Goal: Task Accomplishment & Management: Complete application form

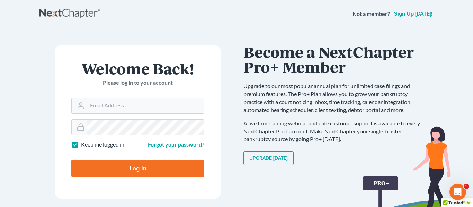
type input "[EMAIL_ADDRESS][DOMAIN_NAME]"
click at [148, 169] on input "Log In" at bounding box center [137, 168] width 133 height 17
type input "Thinking..."
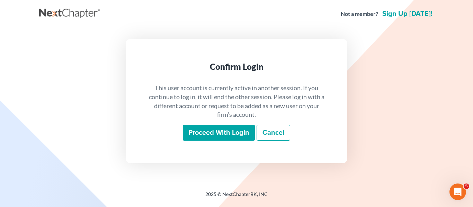
click at [226, 129] on input "Proceed with login" at bounding box center [219, 133] width 72 height 16
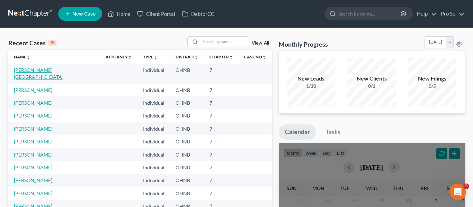
click at [38, 72] on link "[PERSON_NAME][GEOGRAPHIC_DATA]" at bounding box center [38, 73] width 49 height 13
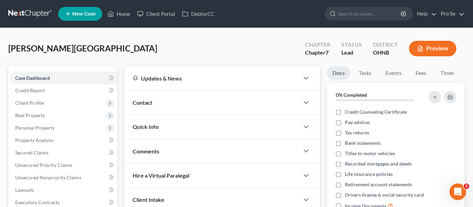
click at [139, 49] on div "[PERSON_NAME] Upgraded Chapter Chapter 7 Status [GEOGRAPHIC_DATA] [GEOGRAPHIC_D…" at bounding box center [236, 51] width 456 height 30
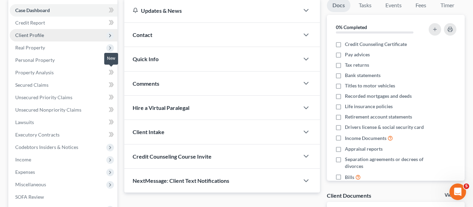
scroll to position [46, 0]
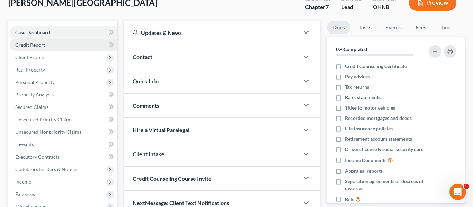
click at [54, 45] on link "Credit Report" at bounding box center [64, 45] width 108 height 12
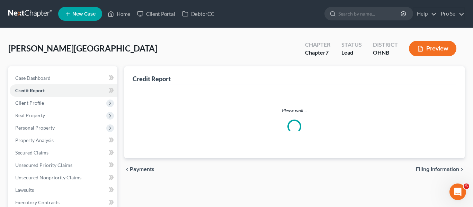
click at [47, 47] on span "[PERSON_NAME][GEOGRAPHIC_DATA]" at bounding box center [82, 48] width 149 height 10
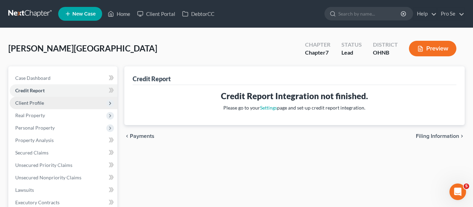
click at [93, 105] on span "Client Profile" at bounding box center [64, 103] width 108 height 12
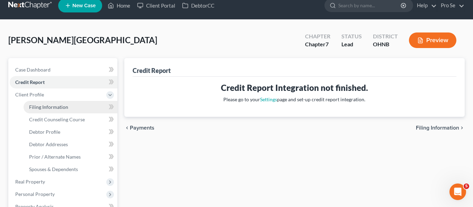
scroll to position [10, 0]
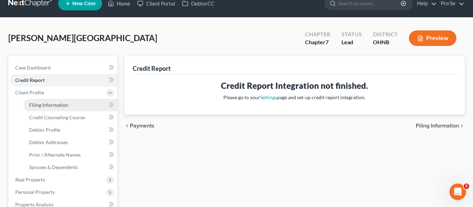
click at [66, 105] on span "Filing Information" at bounding box center [48, 105] width 39 height 6
select select "1"
select select "0"
select select "36"
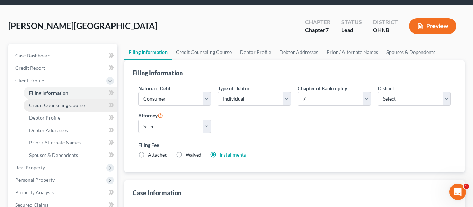
scroll to position [25, 0]
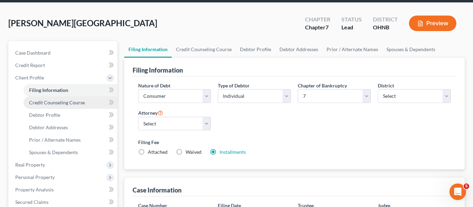
click at [52, 103] on span "Credit Counseling Course" at bounding box center [57, 103] width 56 height 6
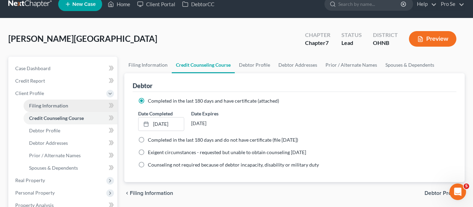
scroll to position [11, 0]
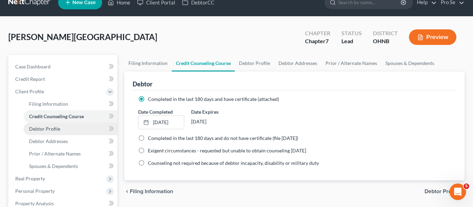
click at [43, 131] on span "Debtor Profile" at bounding box center [44, 129] width 31 height 6
select select "0"
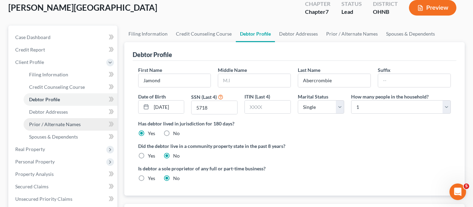
scroll to position [43, 0]
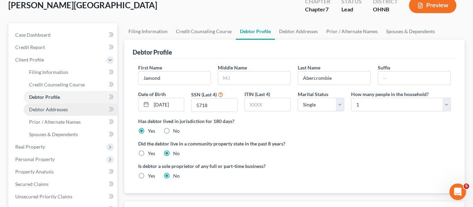
click at [62, 109] on span "Debtor Addresses" at bounding box center [48, 110] width 39 height 6
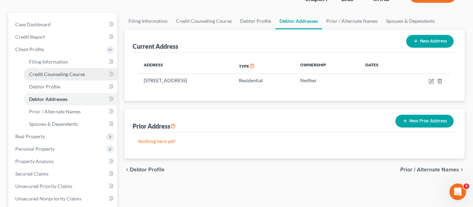
scroll to position [61, 0]
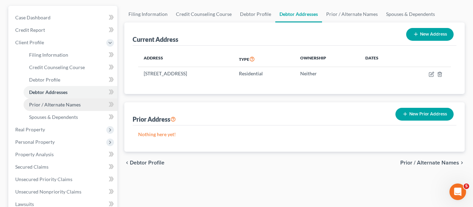
click at [67, 105] on span "Prior / Alternate Names" at bounding box center [55, 105] width 52 height 6
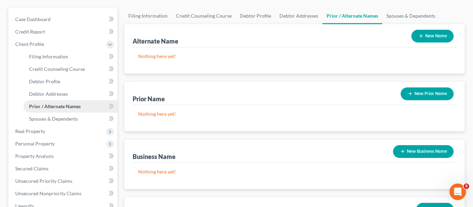
scroll to position [62, 0]
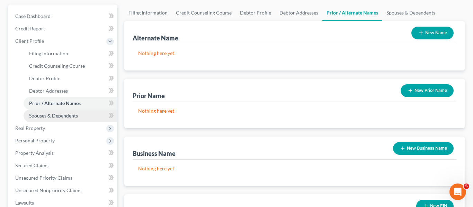
click at [67, 117] on span "Spouses & Dependents" at bounding box center [53, 116] width 49 height 6
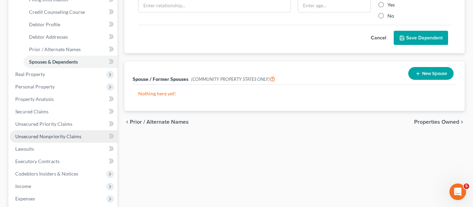
scroll to position [117, 0]
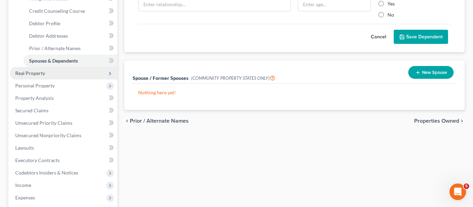
click at [110, 75] on icon at bounding box center [110, 74] width 6 height 6
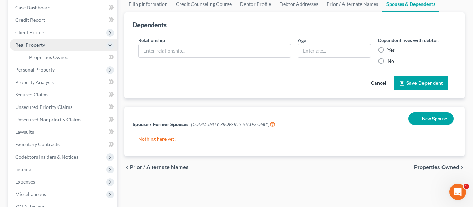
scroll to position [65, 0]
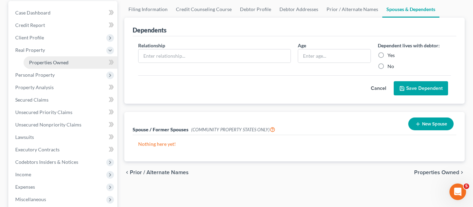
click at [49, 64] on span "Properties Owned" at bounding box center [48, 63] width 39 height 6
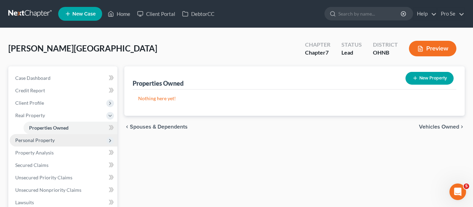
click at [110, 143] on icon at bounding box center [110, 141] width 6 height 6
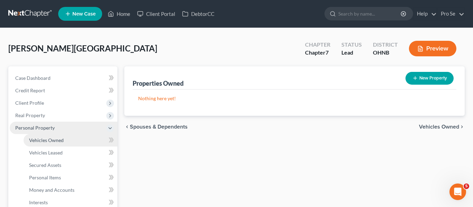
click at [69, 141] on link "Vehicles Owned" at bounding box center [71, 140] width 94 height 12
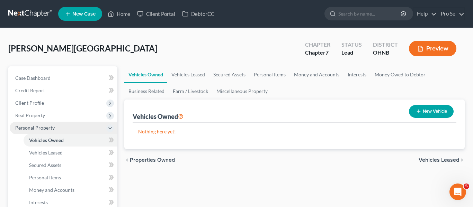
click at [203, 52] on div "[PERSON_NAME] Upgraded Chapter Chapter 7 Status [GEOGRAPHIC_DATA] [GEOGRAPHIC_D…" at bounding box center [236, 51] width 456 height 30
click at [225, 56] on div "[PERSON_NAME] Upgraded Chapter Chapter 7 Status [GEOGRAPHIC_DATA] [GEOGRAPHIC_D…" at bounding box center [236, 51] width 456 height 30
click at [46, 154] on span "Vehicles Leased" at bounding box center [46, 153] width 34 height 6
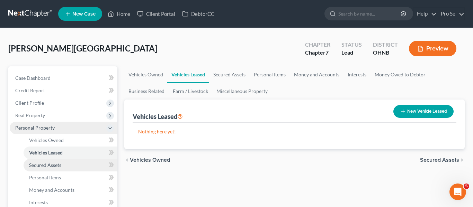
click at [51, 163] on span "Secured Assets" at bounding box center [45, 165] width 32 height 6
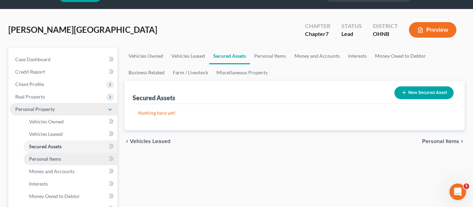
click at [54, 158] on span "Personal Items" at bounding box center [45, 159] width 32 height 6
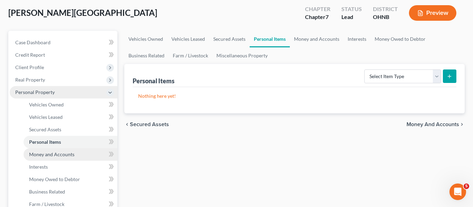
click at [53, 156] on span "Money and Accounts" at bounding box center [51, 155] width 45 height 6
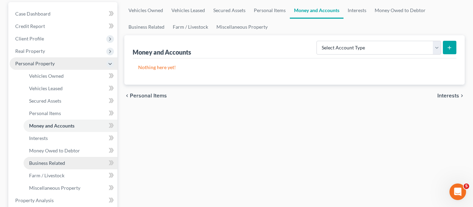
scroll to position [76, 0]
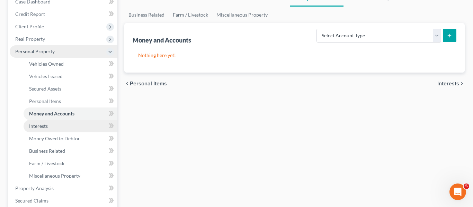
click at [43, 130] on link "Interests" at bounding box center [71, 126] width 94 height 12
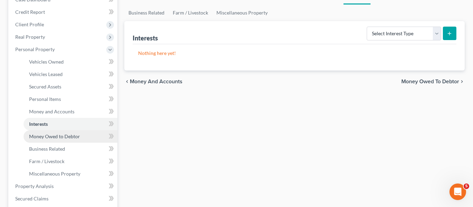
click at [36, 137] on span "Money Owed to Debtor" at bounding box center [54, 137] width 51 height 6
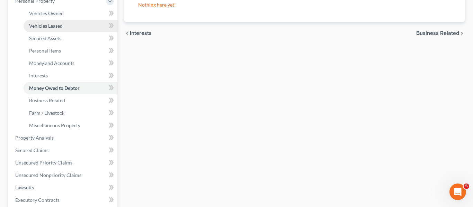
scroll to position [138, 0]
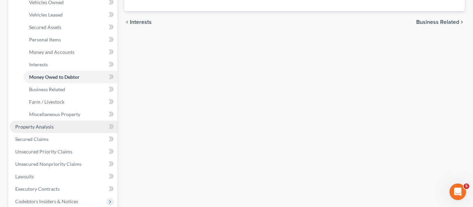
click at [42, 126] on span "Property Analysis" at bounding box center [34, 127] width 38 height 6
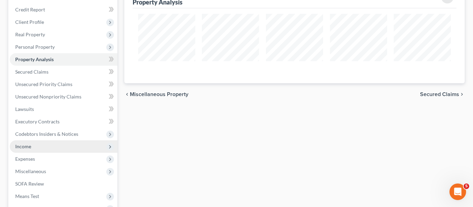
scroll to position [99, 0]
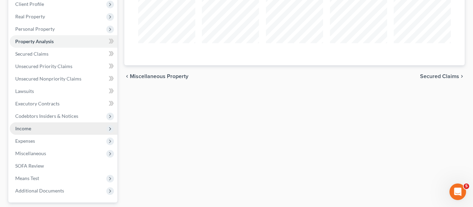
click at [72, 129] on span "Income" at bounding box center [64, 129] width 108 height 12
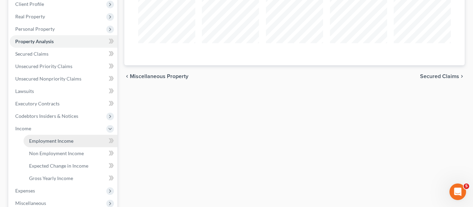
click at [61, 143] on span "Employment Income" at bounding box center [51, 141] width 44 height 6
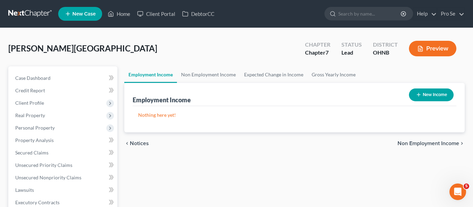
click at [421, 93] on button "New Income" at bounding box center [431, 95] width 45 height 13
select select "0"
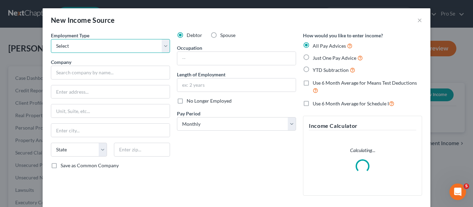
click at [75, 43] on select "Select Full or Part Time Employment Self Employment" at bounding box center [110, 46] width 119 height 14
select select "0"
click at [51, 39] on select "Select Full or Part Time Employment Self Employment" at bounding box center [110, 46] width 119 height 14
click at [168, 28] on div "New Income Source ×" at bounding box center [237, 20] width 388 height 24
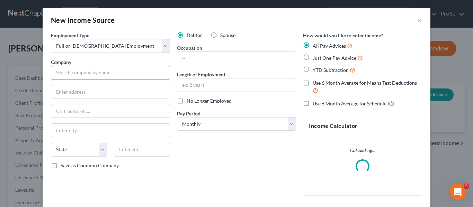
click at [124, 73] on input "text" at bounding box center [110, 73] width 119 height 14
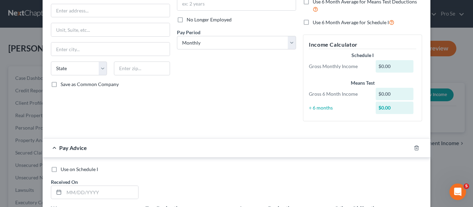
scroll to position [21, 0]
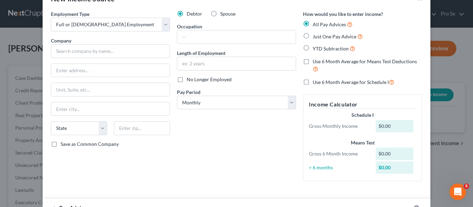
click at [313, 36] on label "Just One Pay Advice" at bounding box center [338, 37] width 50 height 8
click at [315, 36] on input "Just One Pay Advice" at bounding box center [317, 35] width 4 height 4
radio input "true"
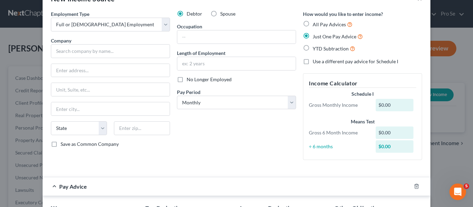
click at [395, 104] on div "$0.00" at bounding box center [395, 105] width 38 height 12
click at [385, 107] on div "$0.00" at bounding box center [395, 105] width 38 height 12
click at [384, 107] on div "$0.00" at bounding box center [395, 105] width 38 height 12
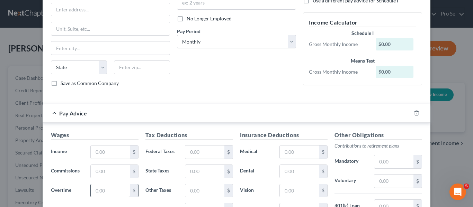
scroll to position [115, 0]
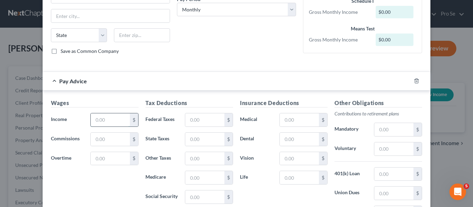
click at [106, 119] on input "text" at bounding box center [110, 120] width 39 height 13
type input "670"
click at [199, 97] on div "Wages Income * 670 $ Commissions $ Overtime $ Tax Deductions Federal Taxes $ St…" at bounding box center [237, 175] width 388 height 169
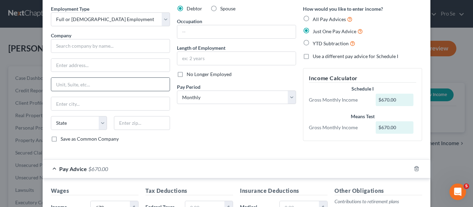
scroll to position [8, 0]
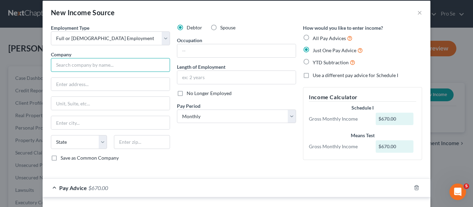
click at [119, 64] on input "text" at bounding box center [110, 65] width 119 height 14
click at [100, 42] on select "Select Full or Part Time Employment Self Employment" at bounding box center [110, 38] width 119 height 14
select select "1"
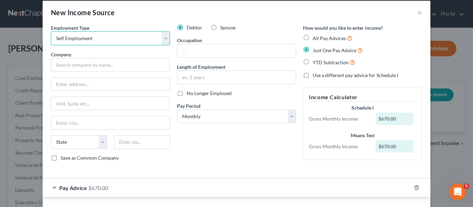
click at [51, 31] on select "Select Full or Part Time Employment Self Employment" at bounding box center [110, 38] width 119 height 14
click at [94, 65] on input "text" at bounding box center [110, 65] width 119 height 14
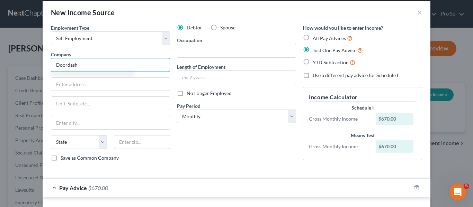
type input "Doordash"
click at [289, 164] on div "Debtor Spouse Occupation Length of Employment No Longer Employed Pay Period * S…" at bounding box center [236, 95] width 126 height 143
click at [84, 84] on input "text" at bounding box center [110, 84] width 118 height 13
paste input "303 2nd Street, Suite 800"
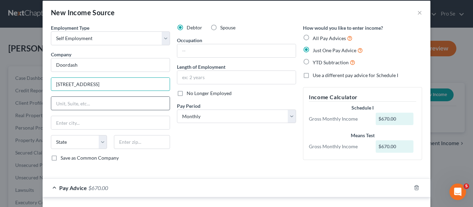
type input "303 2nd Street, Suite 800"
click at [96, 102] on input "text" at bounding box center [110, 103] width 118 height 13
type input "Suite 800"
click at [124, 85] on input "303 2nd Street, Suite 800" at bounding box center [110, 84] width 118 height 13
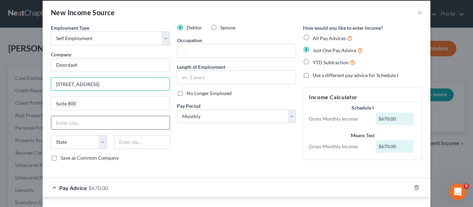
type input "303 2nd Street"
click at [108, 120] on input "text" at bounding box center [110, 122] width 118 height 13
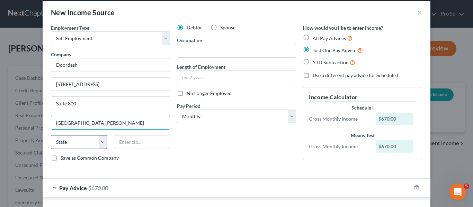
type input "San Fransisco"
click at [92, 145] on select "State AL AK AR AZ CA CO CT DE DC FL GA GU HI ID IL IN IA KS KY LA ME MD MA MI M…" at bounding box center [79, 142] width 56 height 14
select select "36"
click at [51, 135] on select "State AL AK AR AZ CA CO CT DE DC FL GA GU HI ID IL IN IA KS KY LA ME MD MA MI M…" at bounding box center [79, 142] width 56 height 14
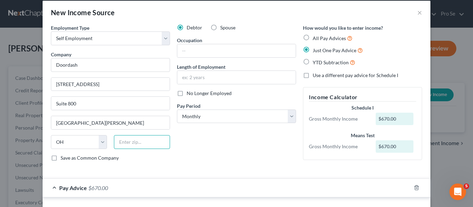
click at [138, 141] on input "text" at bounding box center [142, 142] width 56 height 14
click at [202, 158] on div "Debtor Spouse Occupation Length of Employment No Longer Employed Pay Period * S…" at bounding box center [236, 95] width 126 height 143
click at [128, 146] on input "text" at bounding box center [142, 142] width 56 height 14
paste input "94107"
type input "94107"
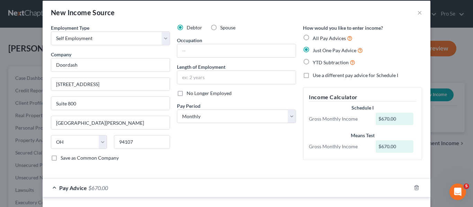
click at [259, 160] on div "Debtor Spouse Occupation Length of Employment No Longer Employed Pay Period * S…" at bounding box center [236, 95] width 126 height 143
type input "San Francisco"
select select "4"
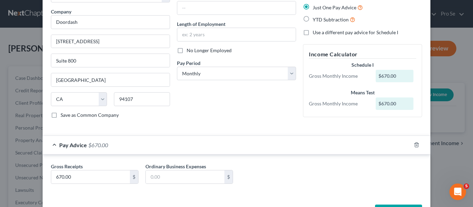
scroll to position [76, 0]
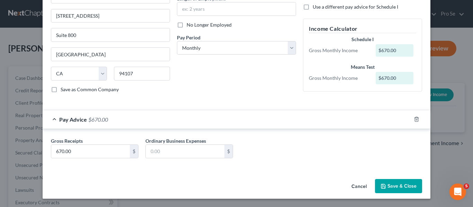
click at [400, 186] on button "Save & Close" at bounding box center [398, 186] width 47 height 15
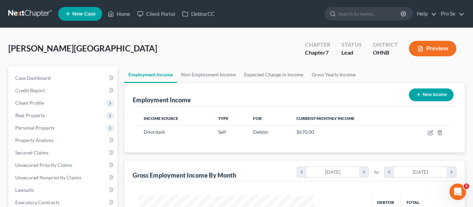
scroll to position [124, 191]
click at [432, 94] on button "New Income" at bounding box center [431, 95] width 45 height 13
select select "0"
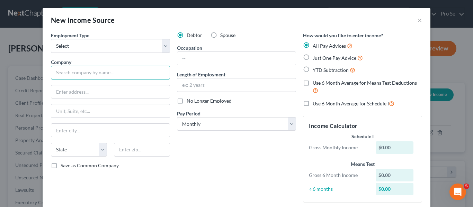
click at [101, 75] on input "text" at bounding box center [110, 73] width 119 height 14
drag, startPoint x: 99, startPoint y: 75, endPoint x: 71, endPoint y: 71, distance: 28.6
click at [53, 77] on input "Devils Trucking" at bounding box center [110, 73] width 119 height 14
type input "Devils Trucking"
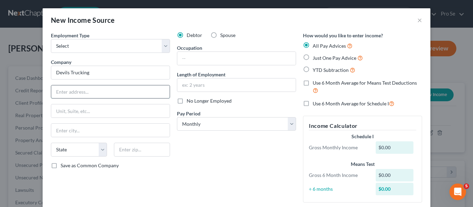
click at [81, 89] on input "text" at bounding box center [110, 91] width 118 height 13
click at [56, 90] on input "text" at bounding box center [110, 91] width 118 height 13
paste input "11257 Lake Forest Dr"
type input "11257 Lake Forest Dr"
click at [122, 106] on input "text" at bounding box center [110, 111] width 118 height 13
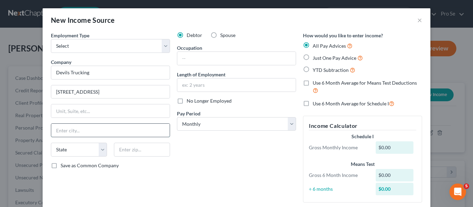
click at [57, 131] on input "text" at bounding box center [110, 130] width 118 height 13
paste input "Chesterland"
type input "Chesterland"
click at [90, 152] on select "State AL AK AR AZ CA CO CT DE DC FL GA GU HI ID IL IN IA KS KY LA ME MD MA MI M…" at bounding box center [79, 150] width 56 height 14
select select "36"
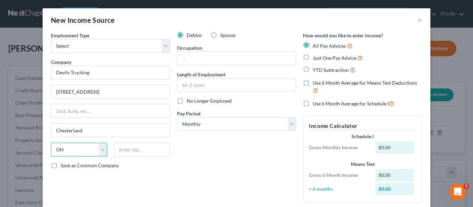
click at [51, 143] on select "State AL AK AR AZ CA CO CT DE DC FL GA GU HI ID IL IN IA KS KY LA ME MD MA MI M…" at bounding box center [79, 150] width 56 height 14
click at [129, 148] on input "text" at bounding box center [142, 150] width 56 height 14
type input "44026"
drag, startPoint x: 195, startPoint y: 163, endPoint x: 209, endPoint y: 152, distance: 18.6
click at [195, 162] on div "Debtor Spouse Occupation Length of Employment No Longer Employed Pay Period * S…" at bounding box center [236, 120] width 126 height 177
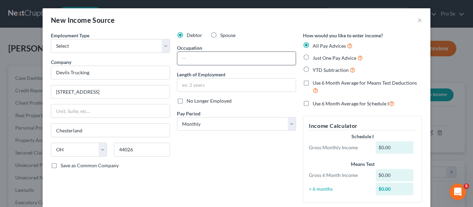
click at [261, 61] on input "text" at bounding box center [236, 58] width 118 height 13
type input "Y"
type input "Truck Driver"
click at [239, 174] on div "Debtor Spouse Occupation Truck Driver Length of Employment No Longer Employed P…" at bounding box center [236, 120] width 126 height 177
click at [313, 58] on label "Just One Pay Advice" at bounding box center [338, 58] width 50 height 8
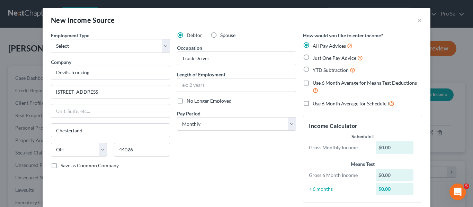
click at [315, 58] on input "Just One Pay Advice" at bounding box center [317, 56] width 4 height 4
radio input "true"
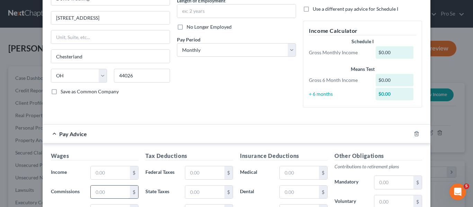
scroll to position [80, 0]
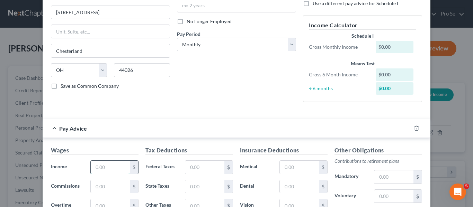
click at [110, 169] on input "text" at bounding box center [110, 167] width 39 height 13
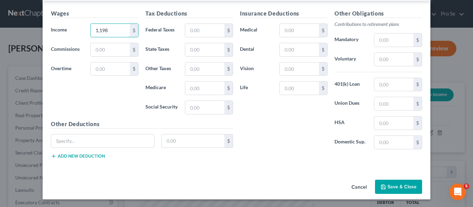
scroll to position [205, 0]
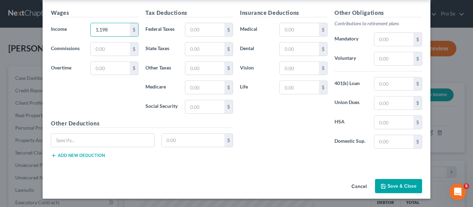
type input "1,198"
click at [388, 187] on button "Save & Close" at bounding box center [398, 186] width 47 height 15
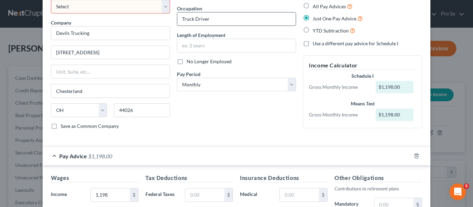
scroll to position [0, 0]
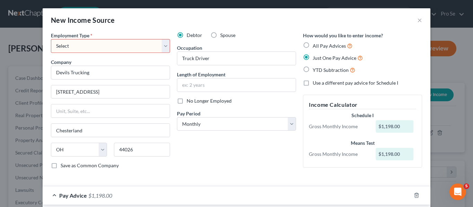
click at [166, 46] on select "Select Full or Part Time Employment Self Employment" at bounding box center [110, 46] width 119 height 14
select select "0"
click at [51, 39] on select "Select Full or Part Time Employment Self Employment" at bounding box center [110, 46] width 119 height 14
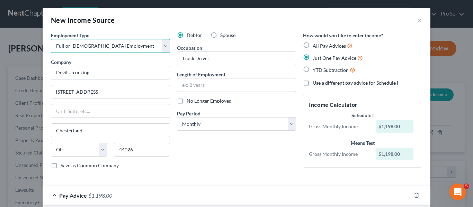
click at [161, 44] on select "Select Full or Part Time Employment Self Employment" at bounding box center [110, 46] width 119 height 14
click at [51, 39] on select "Select Full or Part Time Employment Self Employment" at bounding box center [110, 46] width 119 height 14
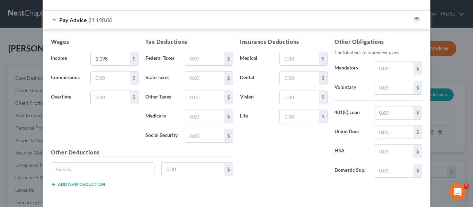
scroll to position [205, 0]
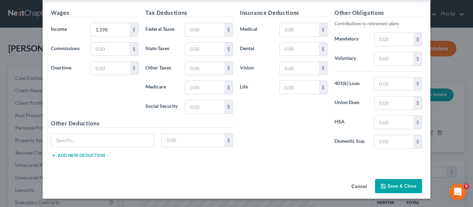
click at [406, 185] on button "Save & Close" at bounding box center [398, 186] width 47 height 15
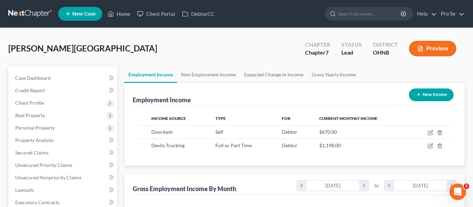
click at [188, 61] on div "[PERSON_NAME] Upgraded Chapter Chapter 7 Status [GEOGRAPHIC_DATA] [GEOGRAPHIC_D…" at bounding box center [236, 51] width 456 height 30
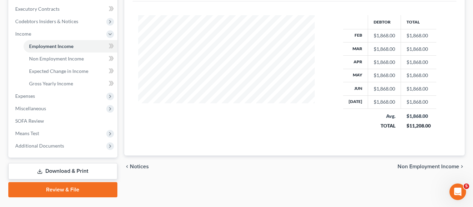
scroll to position [210, 0]
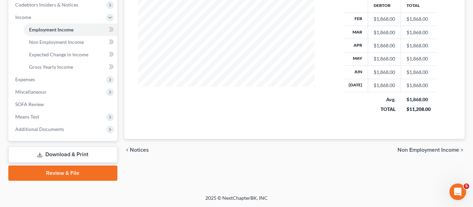
click at [434, 148] on span "Non Employment Income" at bounding box center [428, 150] width 62 height 6
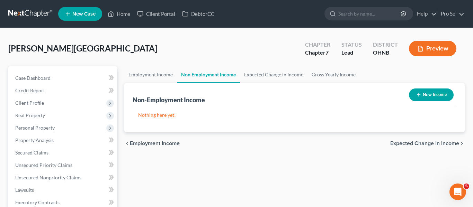
click at [425, 142] on span "Expected Change in Income" at bounding box center [424, 144] width 69 height 6
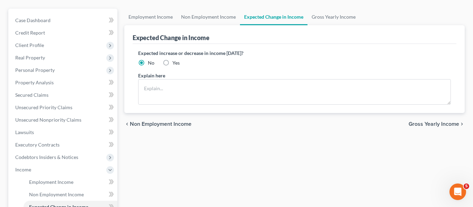
scroll to position [61, 0]
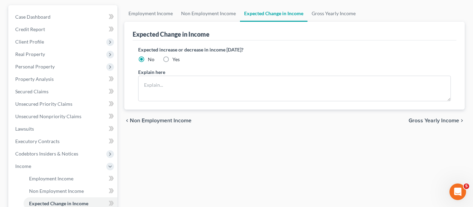
click at [417, 122] on span "Gross Yearly Income" at bounding box center [433, 121] width 51 height 6
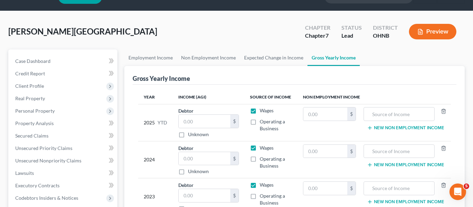
scroll to position [23, 0]
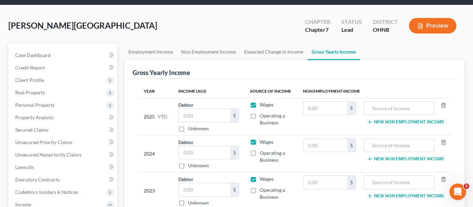
click at [188, 128] on label "Unknown" at bounding box center [198, 128] width 21 height 7
click at [191, 128] on input "Unknown" at bounding box center [193, 127] width 4 height 4
checkbox input "true"
type input "0.00"
click at [193, 154] on input "text" at bounding box center [205, 152] width 52 height 13
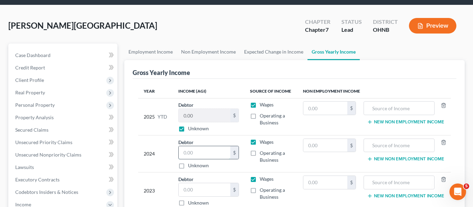
click at [201, 151] on input "text" at bounding box center [205, 152] width 52 height 13
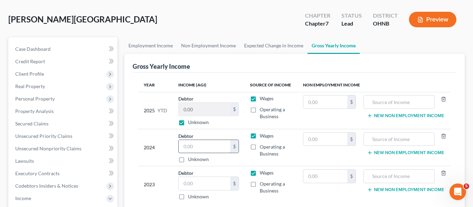
scroll to position [48, 0]
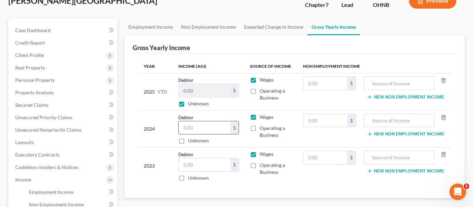
click at [183, 130] on input "text" at bounding box center [205, 127] width 52 height 13
paste input "$19,124.00"
type input "19,124"
click at [223, 61] on th "Income (AGI)" at bounding box center [209, 67] width 72 height 14
click at [194, 166] on input "text" at bounding box center [205, 165] width 52 height 13
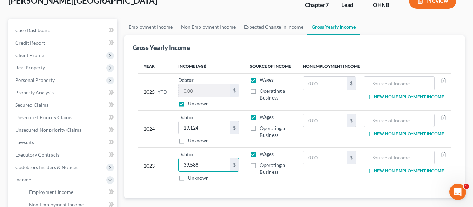
type input "39,588"
click at [362, 54] on div "Year Income (AGI) Source of Income Non Employment Income 2025 YTD Debtor 0.00 $…" at bounding box center [295, 126] width 324 height 145
click at [273, 184] on td "Wages Operating a Business" at bounding box center [270, 166] width 53 height 37
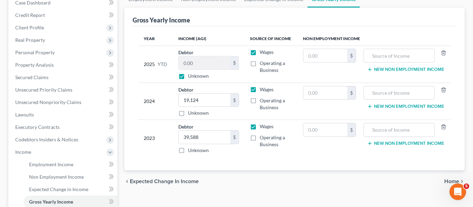
scroll to position [76, 0]
click at [444, 180] on span "Home" at bounding box center [451, 182] width 15 height 6
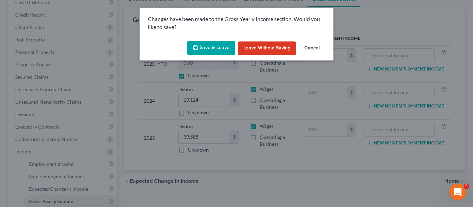
click at [213, 44] on button "Save & Leave" at bounding box center [211, 48] width 48 height 15
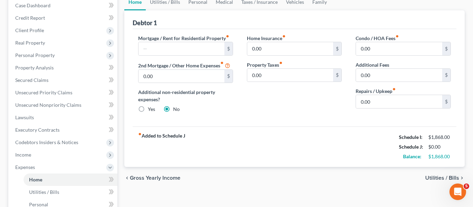
scroll to position [75, 0]
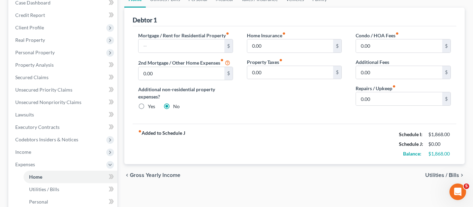
click at [437, 175] on span "Utilities / Bills" at bounding box center [442, 176] width 34 height 6
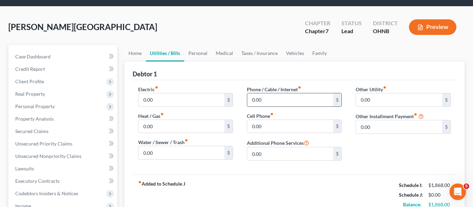
scroll to position [22, 0]
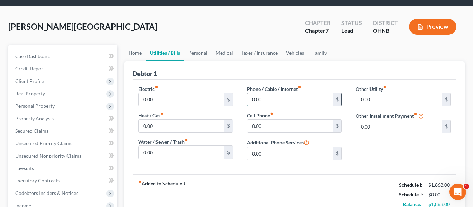
click at [260, 99] on input "0.00" at bounding box center [290, 99] width 86 height 13
type input "250"
click at [281, 78] on div "Debtor 1" at bounding box center [295, 70] width 324 height 19
click at [261, 100] on input "250" at bounding box center [290, 99] width 86 height 13
type input "80"
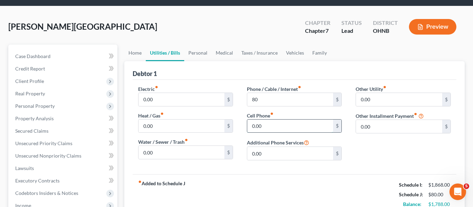
click at [269, 126] on input "0.00" at bounding box center [290, 126] width 86 height 13
type input "80"
drag, startPoint x: 361, startPoint y: 148, endPoint x: 358, endPoint y: 145, distance: 4.2
click at [360, 148] on div "Other Utility fiber_manual_record 0.00 $ Other Installment Payment fiber_manual…" at bounding box center [403, 125] width 109 height 81
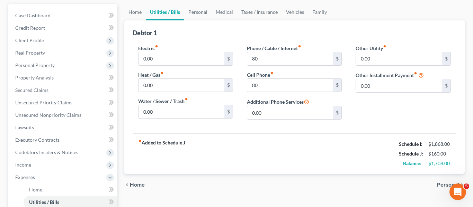
scroll to position [108, 0]
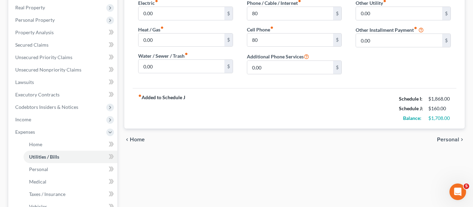
click at [446, 140] on span "Personal" at bounding box center [448, 140] width 22 height 6
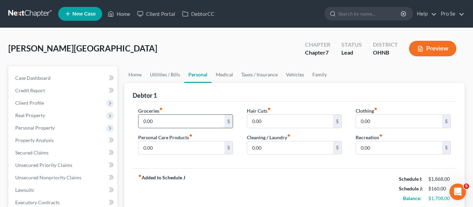
click at [187, 120] on input "0.00" at bounding box center [181, 121] width 86 height 13
type input "550"
click at [164, 148] on input "0.00" at bounding box center [181, 148] width 86 height 13
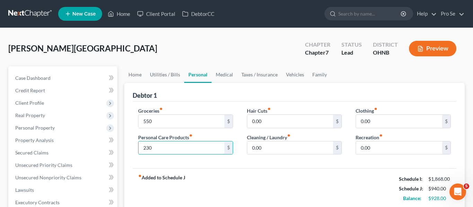
type input "230"
click at [255, 89] on div "Debtor 1" at bounding box center [295, 92] width 324 height 19
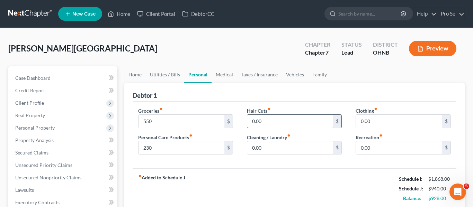
click at [274, 116] on input "0.00" at bounding box center [290, 121] width 86 height 13
type input "50"
click at [268, 146] on input "0.00" at bounding box center [290, 148] width 86 height 13
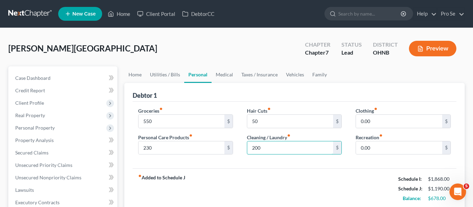
type input "200"
click at [350, 166] on div "Groceries fiber_manual_record 550 $ Personal Care Products fiber_manual_record …" at bounding box center [295, 135] width 324 height 67
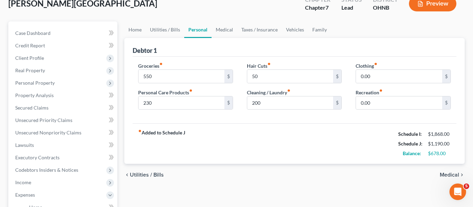
scroll to position [52, 0]
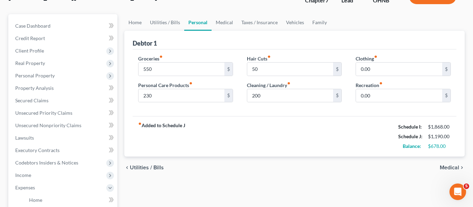
click at [455, 166] on span "Medical" at bounding box center [449, 168] width 19 height 6
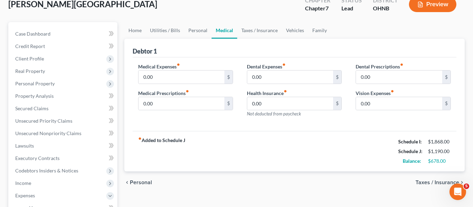
scroll to position [47, 0]
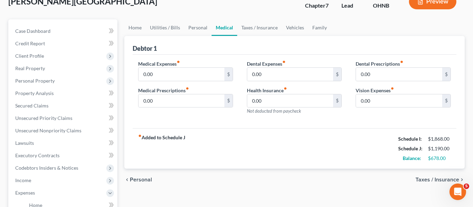
click at [444, 179] on span "Taxes / Insurance" at bounding box center [437, 180] width 44 height 6
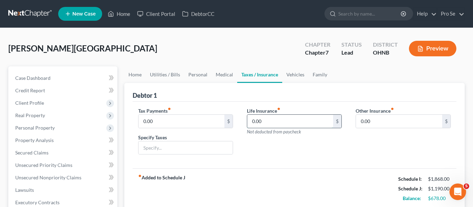
click at [266, 121] on input "0.00" at bounding box center [290, 121] width 86 height 13
type input "39"
click at [271, 157] on div "Life Insurance fiber_manual_record 39 $ Not deducted from paycheck" at bounding box center [294, 133] width 109 height 53
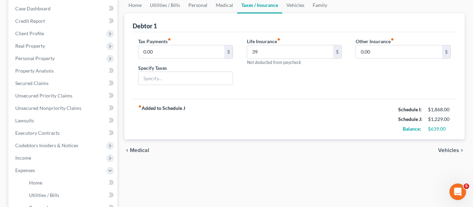
scroll to position [73, 0]
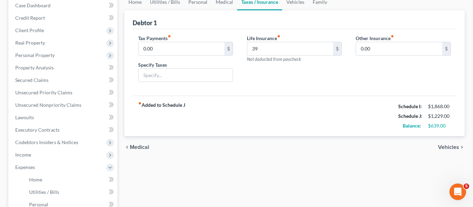
click at [446, 148] on span "Vehicles" at bounding box center [448, 148] width 21 height 6
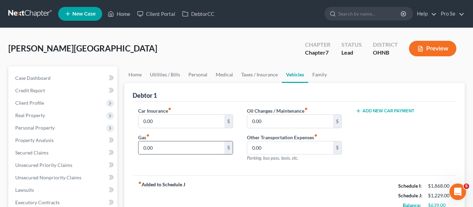
click at [181, 151] on input "0.00" at bounding box center [181, 148] width 86 height 13
type input "9"
type input "450"
click at [201, 160] on div "Car Insurance fiber_manual_record 0.00 $ Gas fiber_manual_record 450 $" at bounding box center [185, 137] width 109 height 60
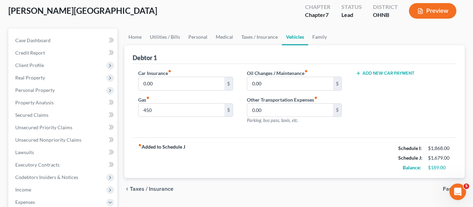
scroll to position [54, 0]
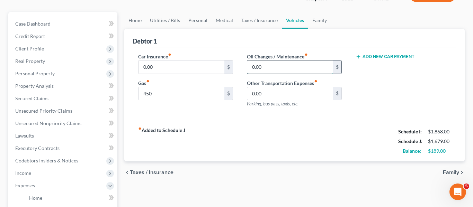
click at [283, 70] on input "0.00" at bounding box center [290, 67] width 86 height 13
type input "89.99"
click at [170, 70] on input "0.00" at bounding box center [181, 67] width 86 height 13
type input "190"
click at [249, 148] on div "fiber_manual_record Added to Schedule J Schedule I: $1,868.00 Schedule J: $1,95…" at bounding box center [295, 141] width 324 height 40
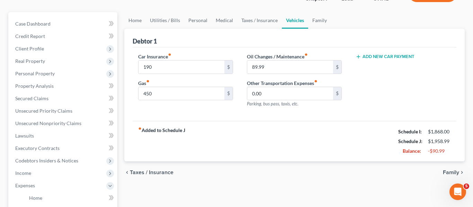
click at [445, 171] on span "Family" at bounding box center [451, 173] width 16 height 6
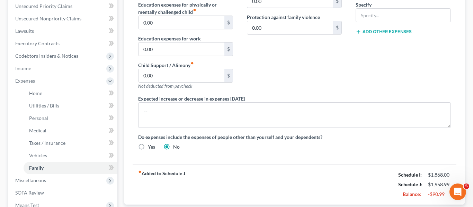
scroll to position [248, 0]
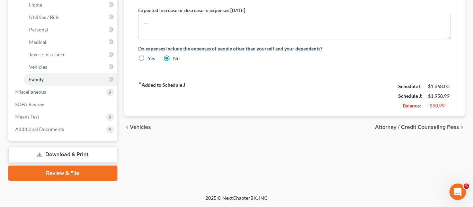
click at [444, 127] on span "Attorney / Credit Counseling Fees" at bounding box center [417, 128] width 84 height 6
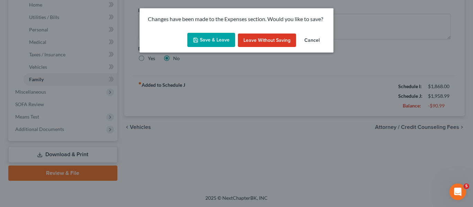
click at [271, 42] on button "Leave without Saving" at bounding box center [267, 41] width 58 height 14
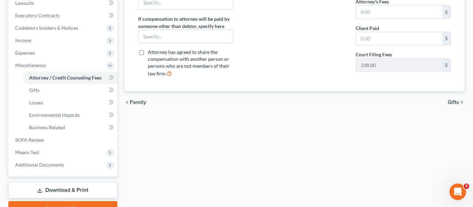
scroll to position [188, 0]
click at [453, 100] on span "Gifts" at bounding box center [453, 102] width 11 height 6
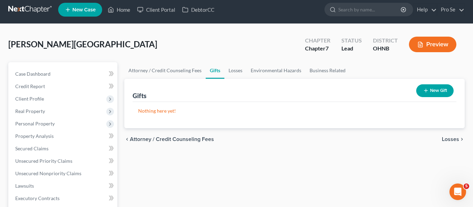
scroll to position [7, 0]
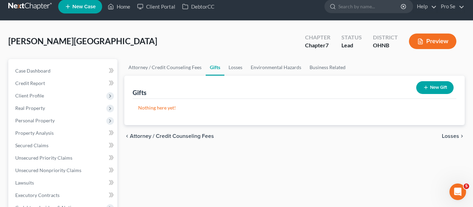
click at [456, 137] on span "Losses" at bounding box center [450, 137] width 17 height 6
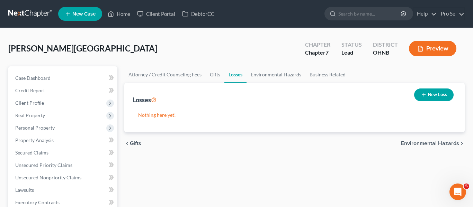
click at [424, 141] on span "Environmental Hazards" at bounding box center [430, 144] width 58 height 6
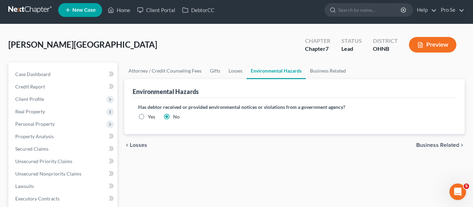
click at [421, 146] on span "Business Related" at bounding box center [437, 146] width 43 height 6
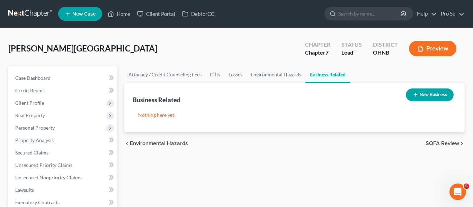
click at [442, 144] on span "SOFA Review" at bounding box center [442, 144] width 34 height 6
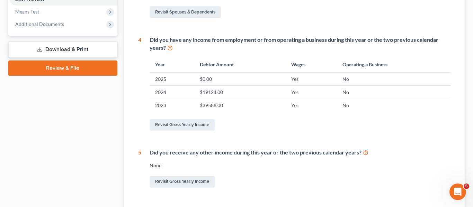
scroll to position [321, 0]
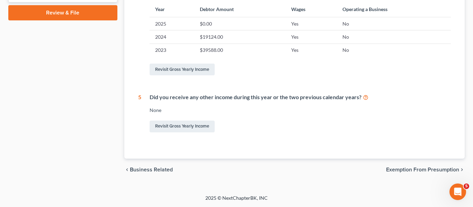
click at [425, 169] on span "Exemption from Presumption" at bounding box center [422, 170] width 73 height 6
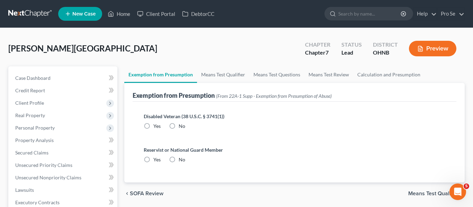
click at [179, 127] on label "No" at bounding box center [182, 126] width 7 height 7
click at [181, 127] on input "No" at bounding box center [183, 125] width 4 height 4
radio input "true"
click at [179, 160] on label "No" at bounding box center [182, 159] width 7 height 7
click at [181, 160] on input "No" at bounding box center [183, 158] width 4 height 4
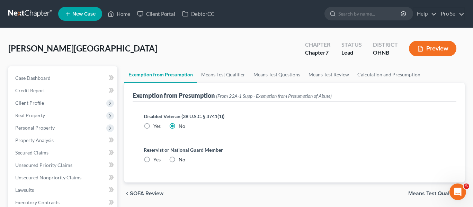
radio input "true"
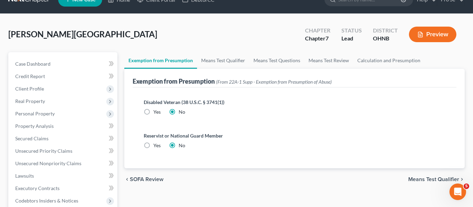
scroll to position [17, 0]
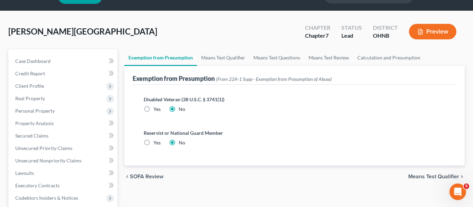
click at [434, 175] on span "Means Test Qualifier" at bounding box center [433, 177] width 51 height 6
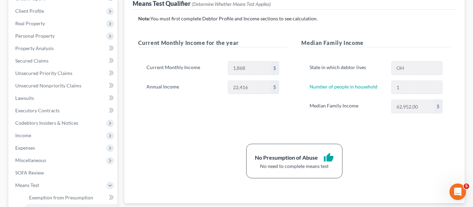
scroll to position [156, 0]
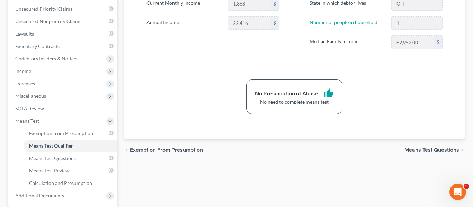
click at [433, 150] on span "Means Test Questions" at bounding box center [431, 150] width 55 height 6
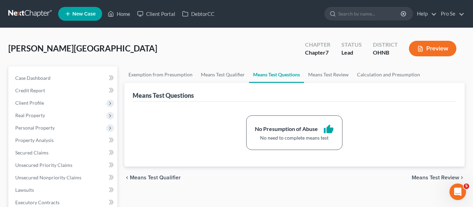
click at [426, 175] on span "Means Test Review" at bounding box center [435, 178] width 47 height 6
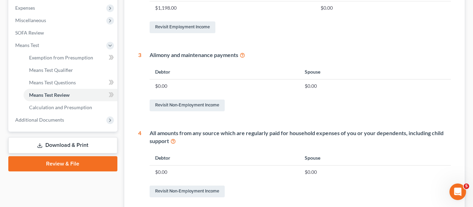
scroll to position [303, 0]
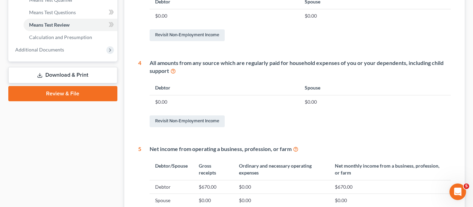
click at [82, 73] on link "Download & Print" at bounding box center [62, 75] width 109 height 16
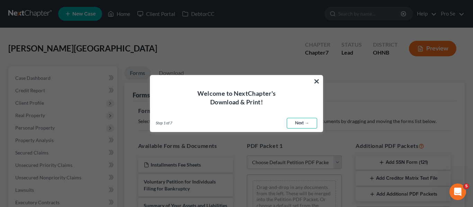
click at [303, 123] on link "Next →" at bounding box center [302, 123] width 30 height 11
select select "0"
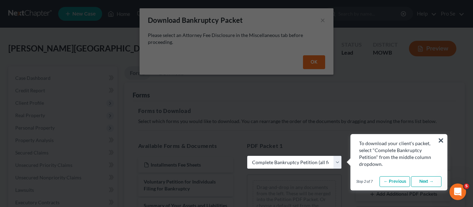
click at [431, 180] on link "Next →" at bounding box center [426, 182] width 30 height 11
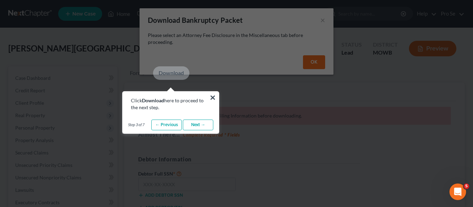
click at [205, 125] on link "Next →" at bounding box center [198, 125] width 30 height 11
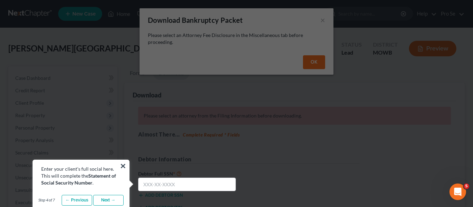
click at [107, 199] on link "Next →" at bounding box center [108, 200] width 30 height 11
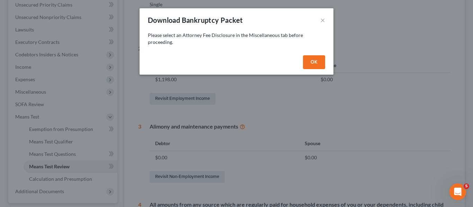
click at [314, 63] on button "OK" at bounding box center [314, 62] width 22 height 14
click at [311, 59] on button "OK" at bounding box center [314, 62] width 22 height 14
click at [322, 20] on button "×" at bounding box center [322, 20] width 5 height 8
click at [315, 62] on button "OK" at bounding box center [314, 62] width 22 height 14
click at [322, 19] on button "×" at bounding box center [322, 20] width 5 height 8
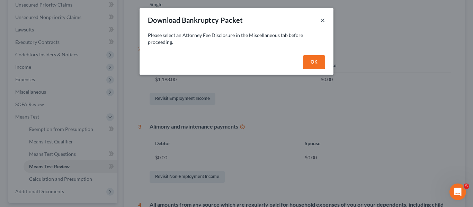
click at [322, 19] on button "×" at bounding box center [322, 20] width 5 height 8
click at [319, 60] on button "OK" at bounding box center [314, 62] width 22 height 14
click at [323, 20] on button "×" at bounding box center [322, 20] width 5 height 8
drag, startPoint x: 323, startPoint y: 20, endPoint x: 182, endPoint y: 0, distance: 142.7
click at [319, 20] on div "Download Bankruptcy Packet ×" at bounding box center [236, 20] width 194 height 24
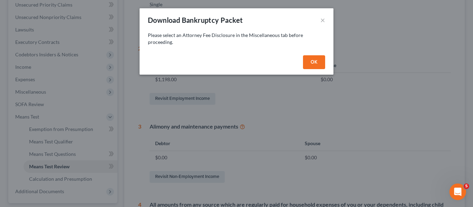
click at [308, 64] on button "OK" at bounding box center [314, 62] width 22 height 14
click at [307, 64] on button "OK" at bounding box center [314, 62] width 22 height 14
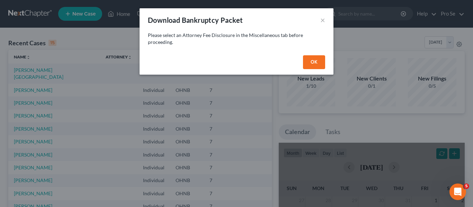
click at [313, 67] on button "OK" at bounding box center [314, 62] width 22 height 14
click at [322, 20] on button "×" at bounding box center [322, 20] width 5 height 8
click at [312, 61] on button "OK" at bounding box center [314, 62] width 22 height 14
click at [325, 19] on button "×" at bounding box center [322, 20] width 5 height 8
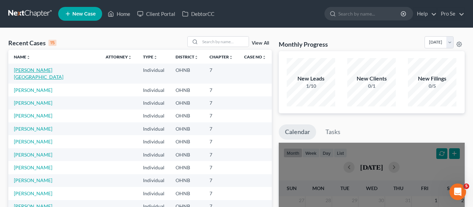
click at [55, 72] on link "[PERSON_NAME][GEOGRAPHIC_DATA]" at bounding box center [38, 73] width 49 height 13
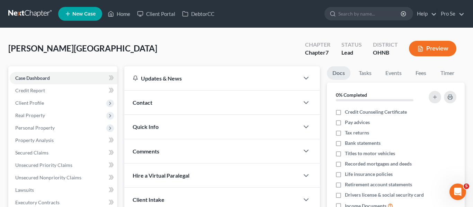
click at [296, 51] on div "[PERSON_NAME] Upgraded Chapter Chapter 7 Status [GEOGRAPHIC_DATA] [GEOGRAPHIC_D…" at bounding box center [236, 51] width 456 height 30
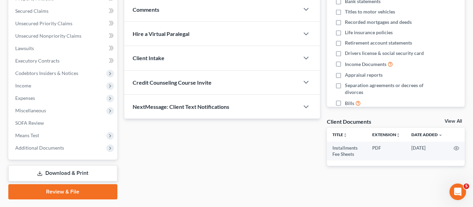
scroll to position [152, 0]
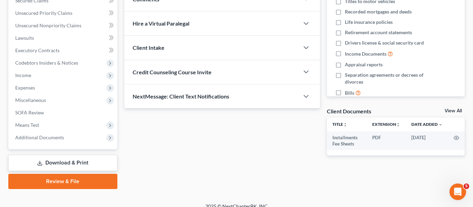
click at [64, 178] on link "Review & File" at bounding box center [62, 181] width 109 height 15
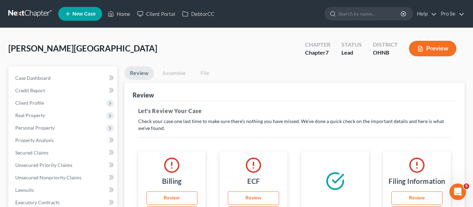
click at [434, 54] on button "Preview" at bounding box center [432, 49] width 47 height 16
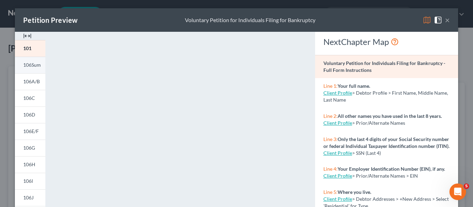
click at [31, 62] on span "106Sum" at bounding box center [32, 65] width 18 height 6
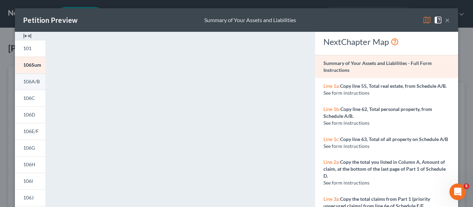
click at [38, 84] on span "106A/B" at bounding box center [31, 82] width 17 height 6
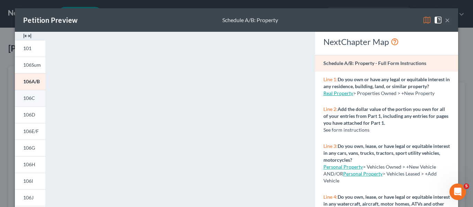
click at [28, 104] on link "106C" at bounding box center [30, 98] width 30 height 17
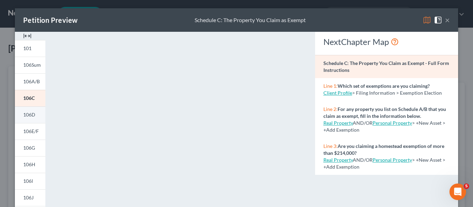
click at [36, 116] on link "106D" at bounding box center [30, 115] width 30 height 17
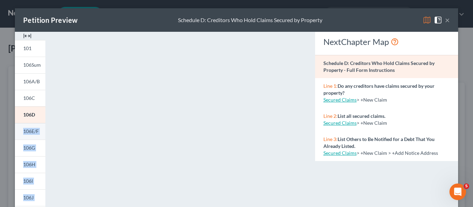
drag, startPoint x: 49, startPoint y: 134, endPoint x: 37, endPoint y: 130, distance: 12.6
click at [20, 130] on div "101 106Sum 106A/B 106C 106D 106E/F 106G 106H 106I 106J 106Dec 107 108 122A-1 CM…" at bounding box center [236, 207] width 450 height 350
click at [35, 130] on span "106E/F" at bounding box center [31, 131] width 16 height 6
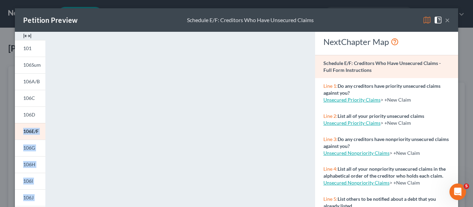
click at [54, 144] on div "<object ng-attr-data='[URL][DOMAIN_NAME]' type='application/pdf' width='100%' h…" at bounding box center [179, 207] width 255 height 350
click at [27, 148] on span "106G" at bounding box center [29, 148] width 12 height 6
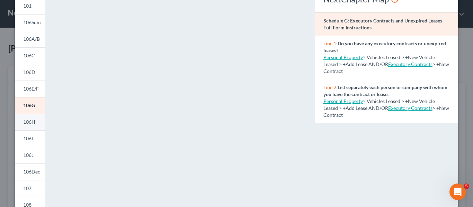
scroll to position [46, 0]
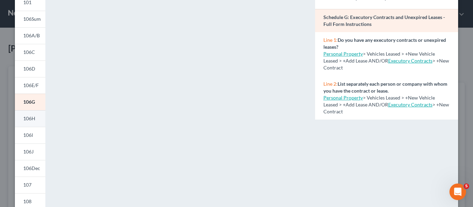
click at [29, 117] on span "106H" at bounding box center [29, 119] width 12 height 6
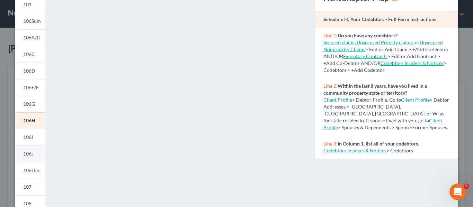
scroll to position [44, 0]
click at [29, 190] on link "107" at bounding box center [30, 187] width 30 height 17
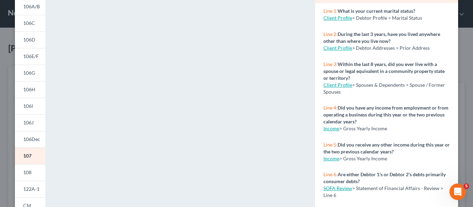
scroll to position [82, 0]
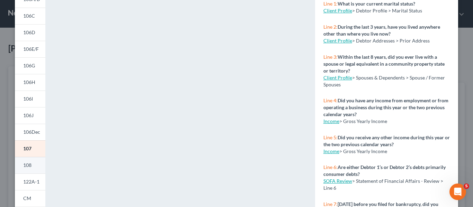
click at [25, 166] on span "108" at bounding box center [27, 165] width 8 height 6
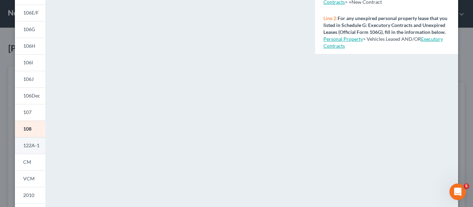
scroll to position [121, 0]
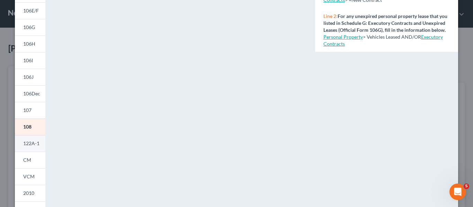
click at [30, 145] on span "122A-1" at bounding box center [31, 144] width 16 height 6
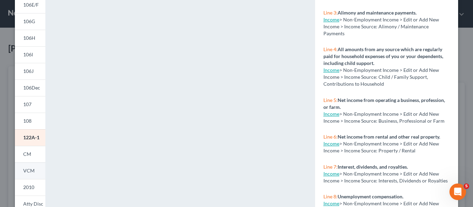
scroll to position [133, 0]
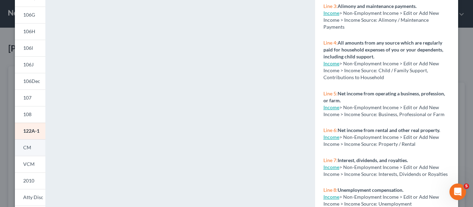
click at [36, 152] on link "CM" at bounding box center [30, 147] width 30 height 17
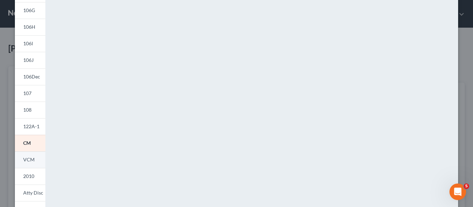
scroll to position [142, 0]
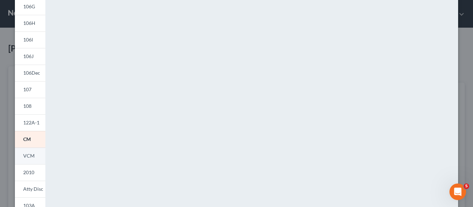
click at [30, 156] on span "VCM" at bounding box center [28, 156] width 11 height 6
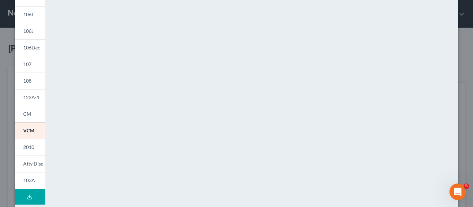
scroll to position [167, 0]
click at [31, 147] on span "2010" at bounding box center [28, 147] width 11 height 6
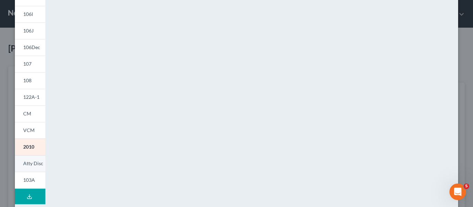
click at [35, 166] on link "Atty Disc" at bounding box center [30, 163] width 30 height 17
click at [33, 180] on span "103A" at bounding box center [29, 180] width 12 height 6
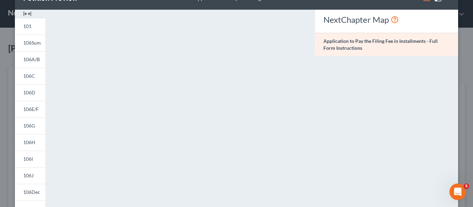
scroll to position [0, 0]
